Goal: Transaction & Acquisition: Purchase product/service

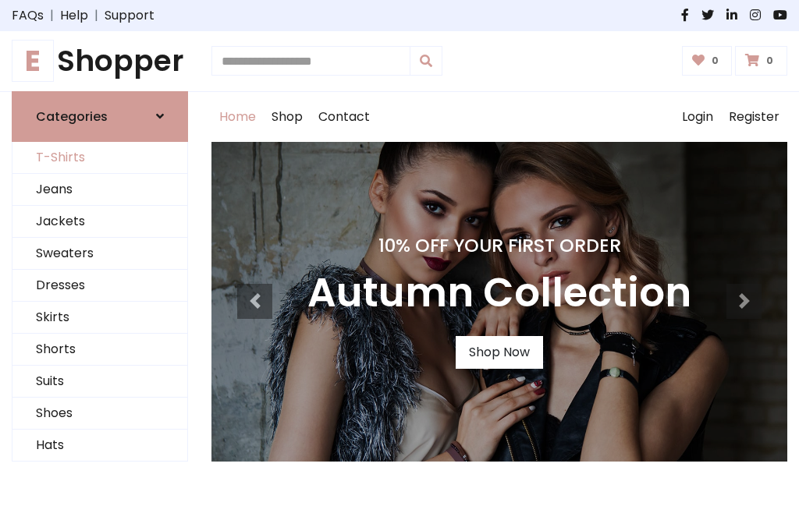
click at [100, 158] on link "T-Shirts" at bounding box center [99, 158] width 175 height 32
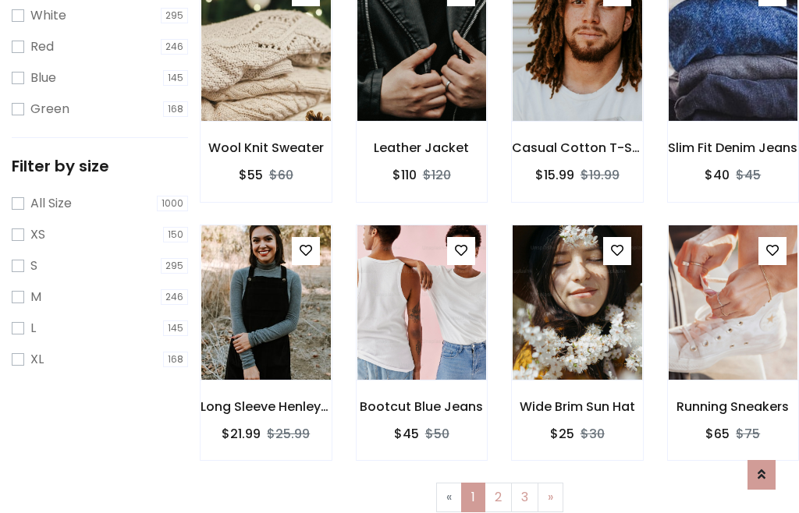
scroll to position [28, 0]
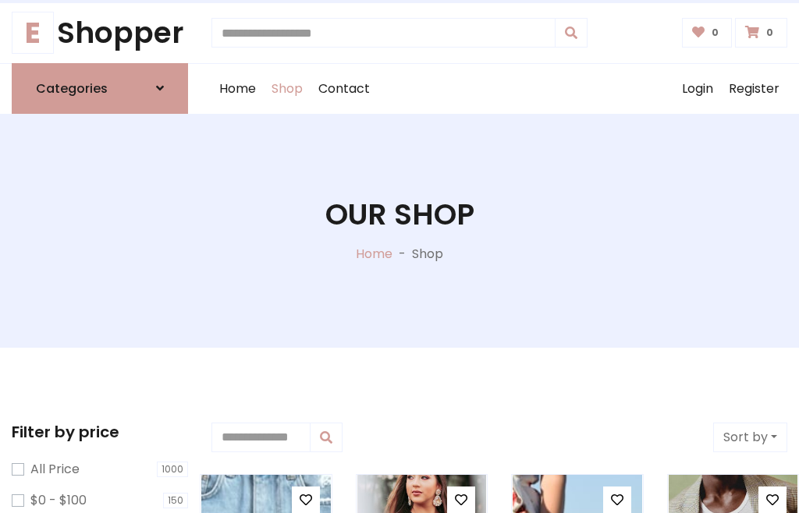
click at [400, 230] on h1 "Our Shop" at bounding box center [399, 214] width 149 height 35
click at [499, 88] on div "Home Shop Contact Log out Login Register" at bounding box center [499, 89] width 576 height 50
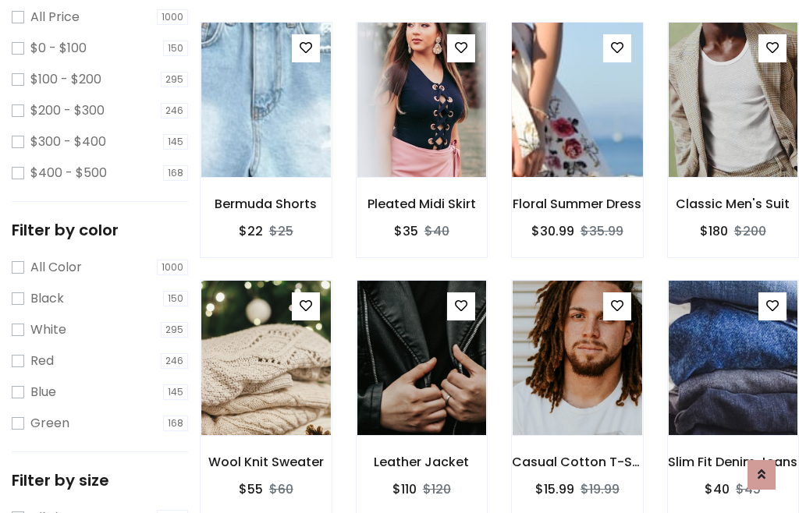
click at [577, 128] on img at bounding box center [576, 100] width 155 height 375
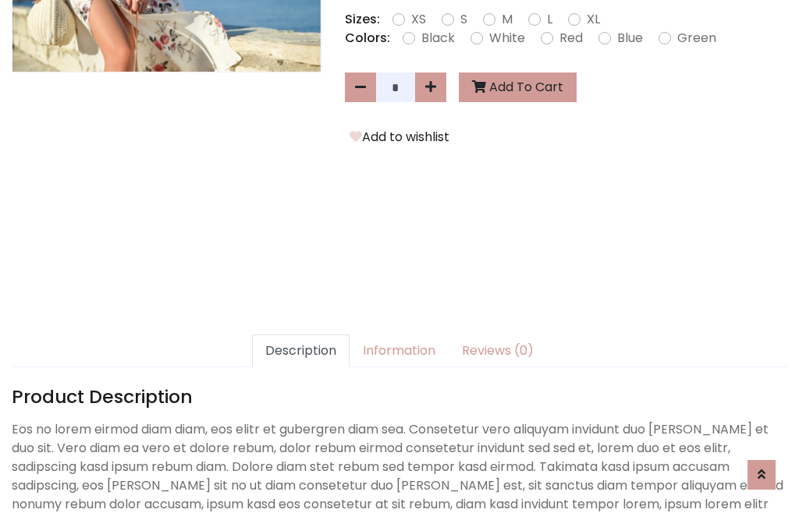
scroll to position [382, 0]
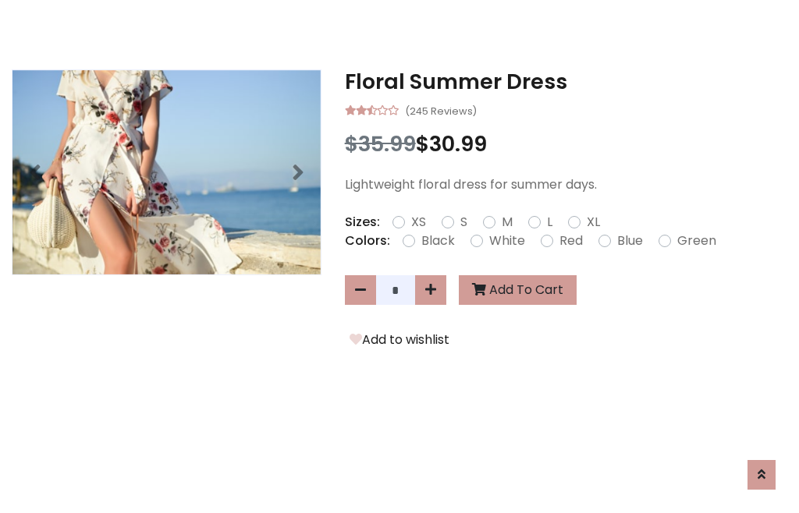
click at [566, 81] on h3 "Floral Summer Dress" at bounding box center [566, 81] width 442 height 25
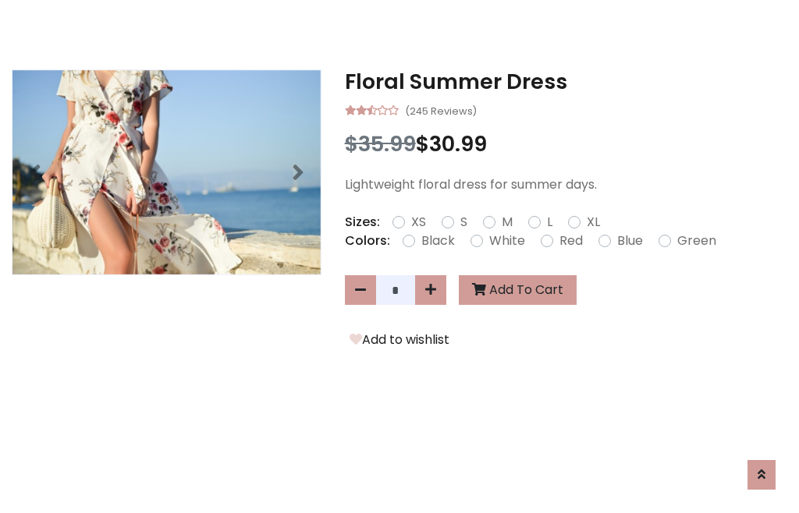
scroll to position [0, 0]
